Goal: Transaction & Acquisition: Purchase product/service

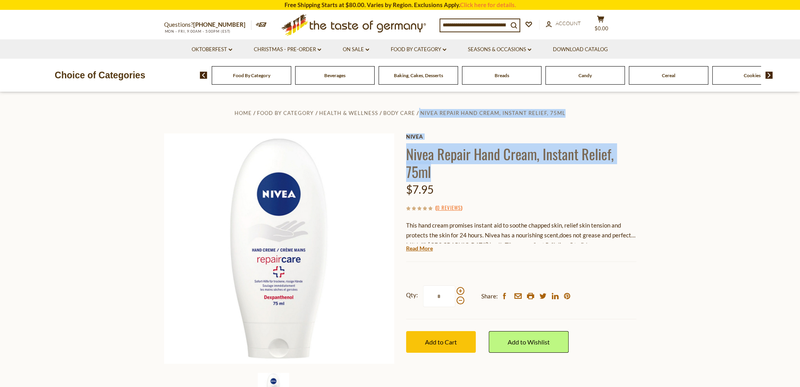
drag, startPoint x: 404, startPoint y: 153, endPoint x: 438, endPoint y: 173, distance: 39.5
click at [434, 172] on div "Home Food By Category Health & Wellness Body Care Nivea Repair Hand Cream, Inst…" at bounding box center [400, 259] width 484 height 303
click at [438, 173] on h1 "Nivea Repair Hand Cream, Instant Relief, 75ml" at bounding box center [521, 162] width 230 height 35
drag, startPoint x: 427, startPoint y: 170, endPoint x: 408, endPoint y: 156, distance: 23.3
click at [408, 156] on h1 "Nivea Repair Hand Cream, Instant Relief, 75ml" at bounding box center [521, 162] width 230 height 35
